Goal: Information Seeking & Learning: Understand process/instructions

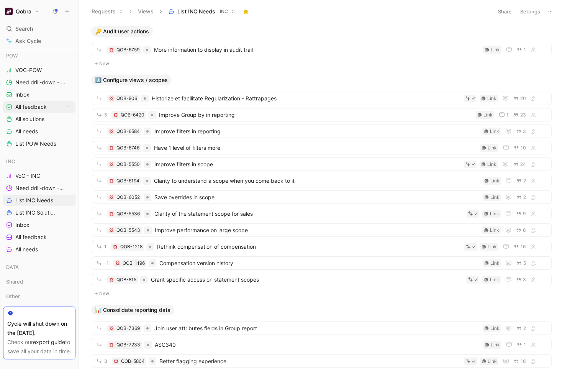
scroll to position [162, 0]
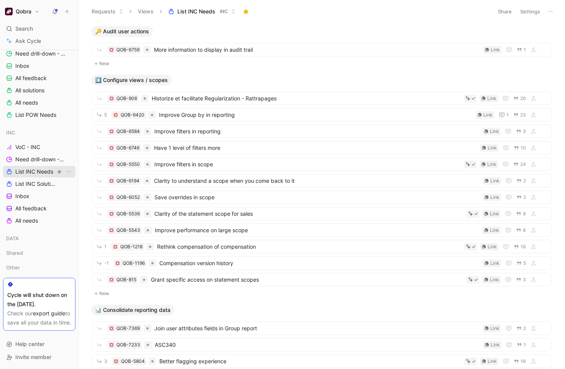
click at [44, 168] on span "List INC Needs" at bounding box center [34, 172] width 38 height 8
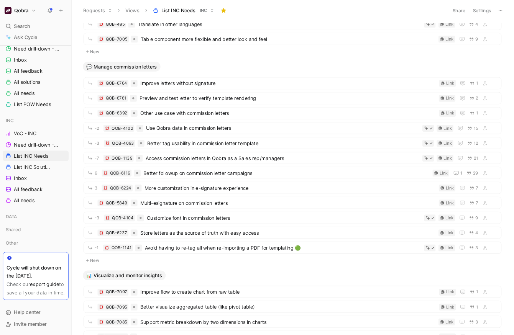
scroll to position [1071, 0]
click at [208, 177] on span "Access commission letters in Qobra as a Sales rep/managers" at bounding box center [311, 174] width 302 height 9
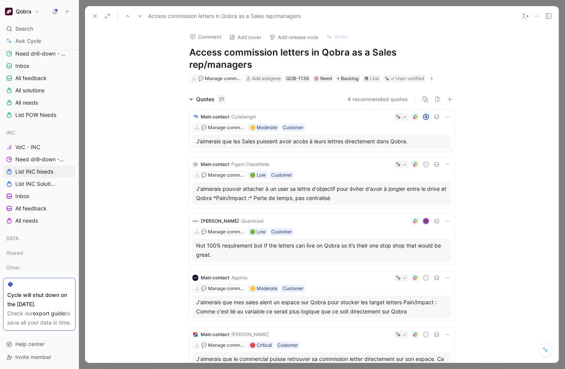
click at [92, 20] on button at bounding box center [95, 16] width 11 height 11
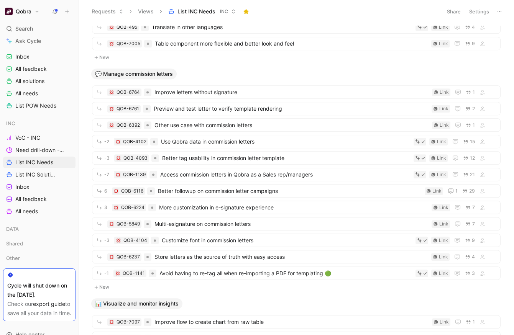
scroll to position [1071, 0]
click at [258, 142] on span "Use Qobra data in commission letters" at bounding box center [285, 141] width 249 height 9
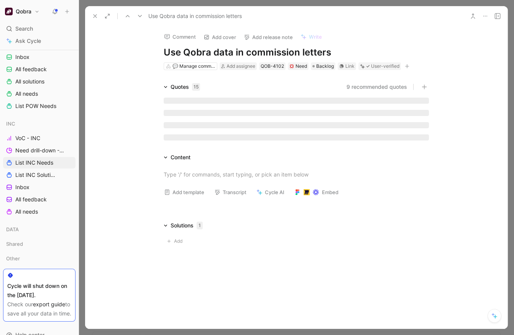
click at [371, 54] on h1 "Use Qobra data in commission letters" at bounding box center [296, 52] width 265 height 12
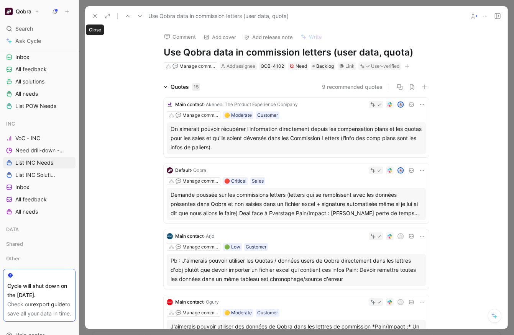
click at [95, 17] on icon at bounding box center [95, 16] width 6 height 6
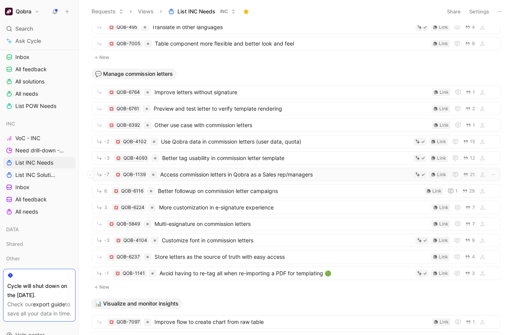
click at [268, 170] on span "Access commission letters in Qobra as a Sales rep/managers" at bounding box center [285, 174] width 250 height 9
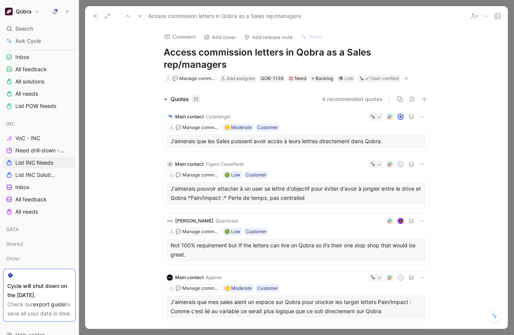
click at [364, 48] on h1 "Access commission letters in Qobra as a Sales rep/managers" at bounding box center [296, 58] width 265 height 25
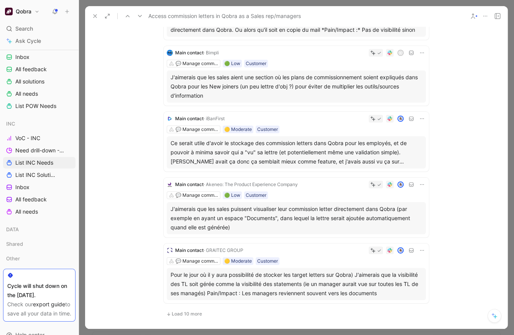
scroll to position [437, 0]
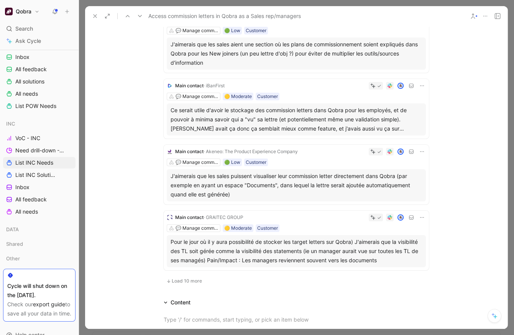
click at [193, 280] on span "Load 10 more" at bounding box center [187, 281] width 30 height 6
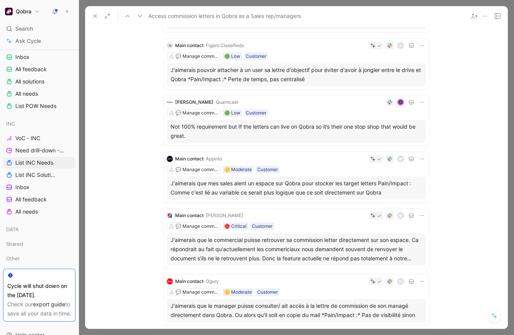
scroll to position [117, 0]
